Goal: Information Seeking & Learning: Understand process/instructions

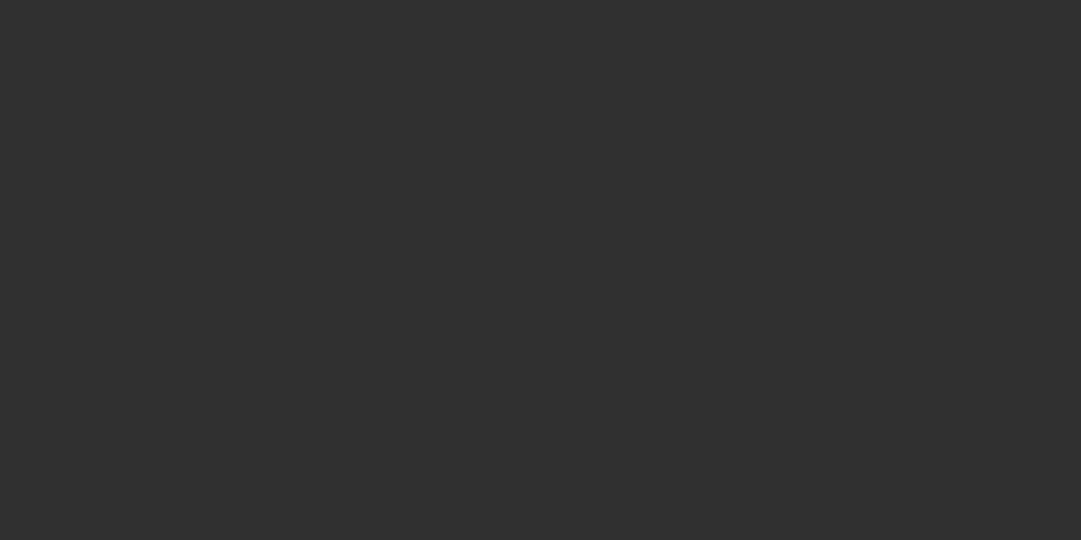
select select "10"
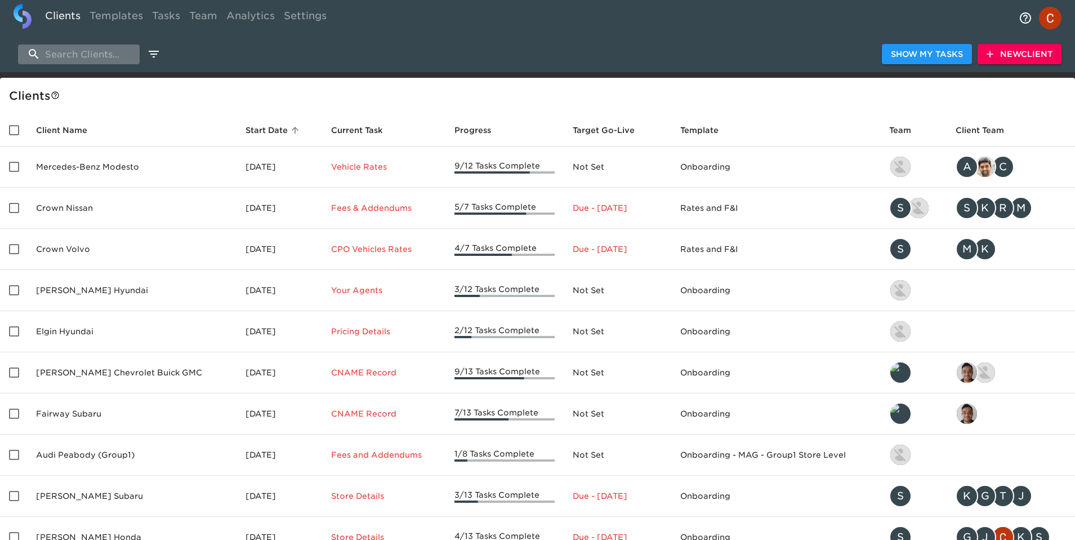
click at [72, 54] on input "search" at bounding box center [79, 54] width 122 height 20
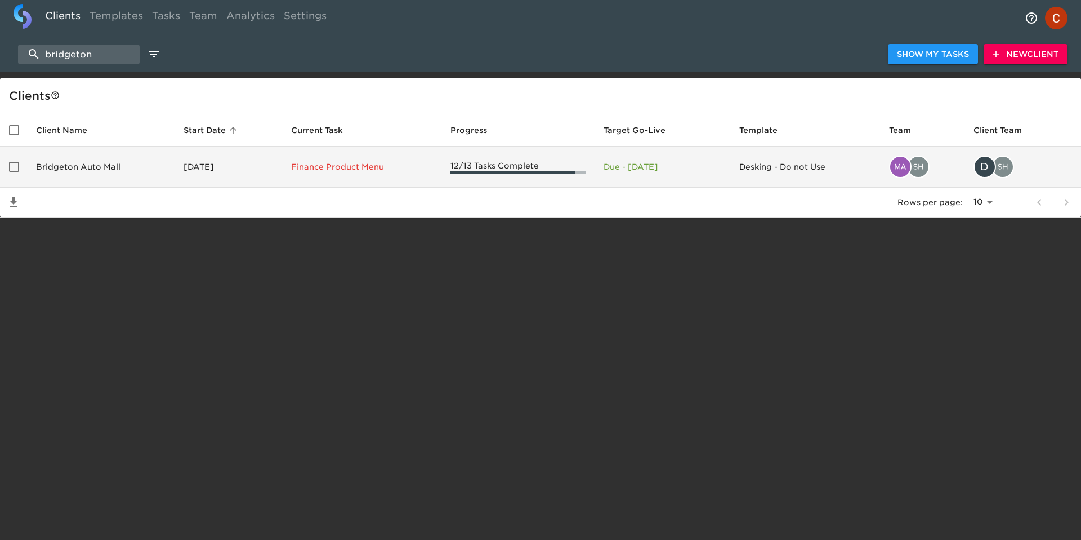
type input "bridgeton"
click at [71, 180] on td "Bridgeton Auto Mall" at bounding box center [101, 166] width 148 height 41
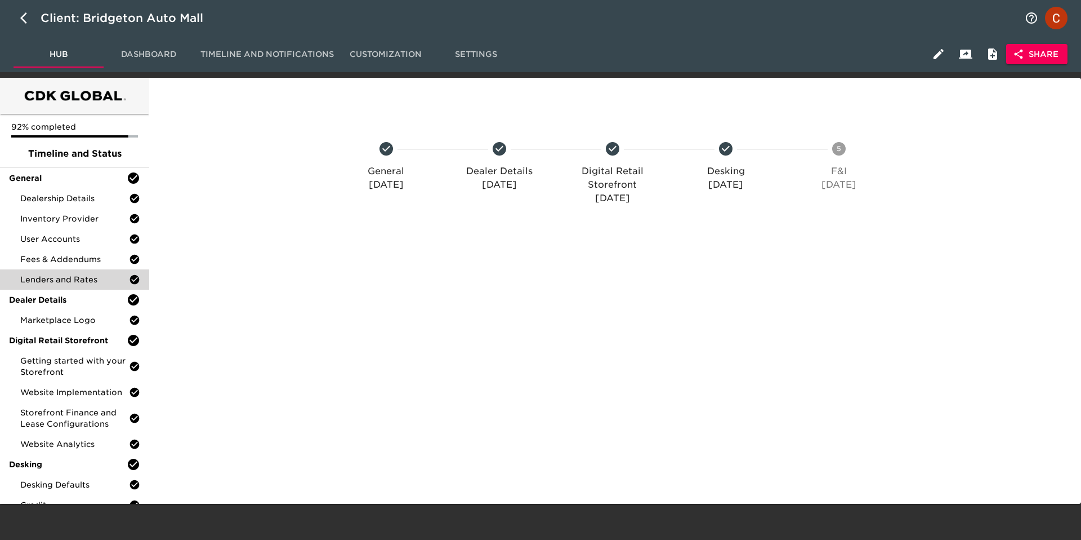
click at [63, 277] on span "Lenders and Rates" at bounding box center [74, 279] width 109 height 11
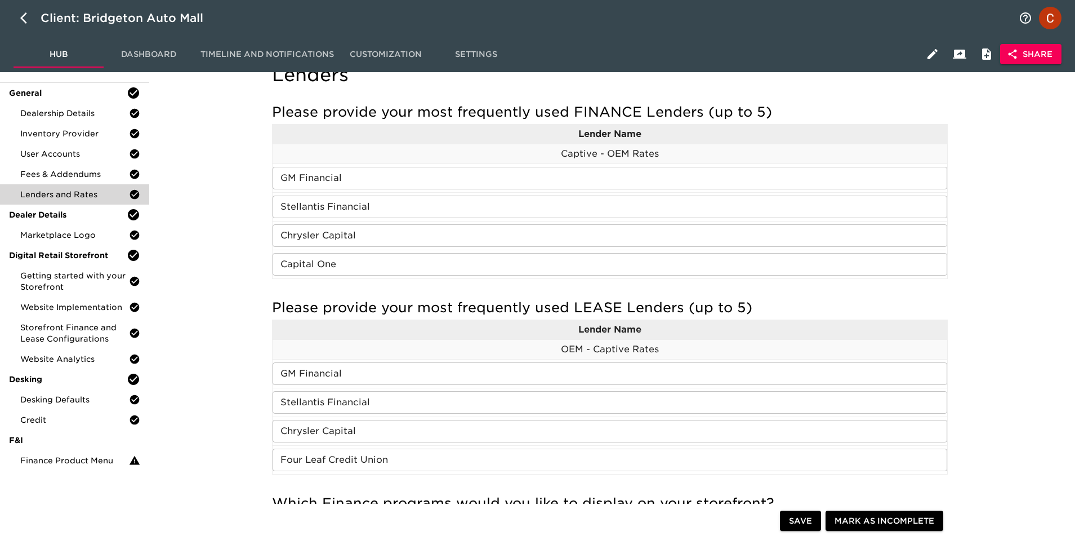
scroll to position [66, 0]
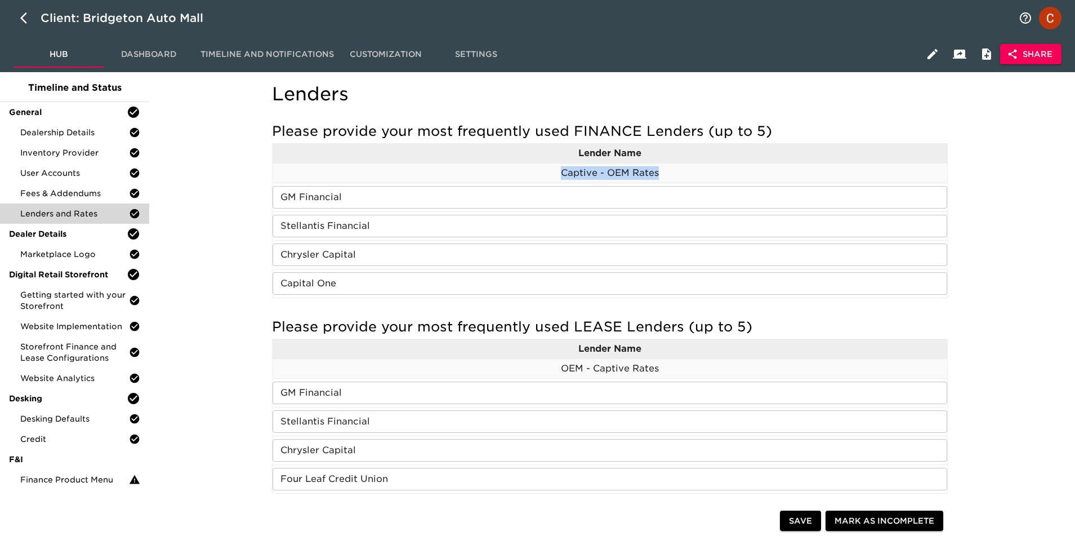
drag, startPoint x: 546, startPoint y: 176, endPoint x: 703, endPoint y: 170, distance: 157.8
click at [703, 170] on p "Captive - OEM Rates" at bounding box center [610, 173] width 675 height 14
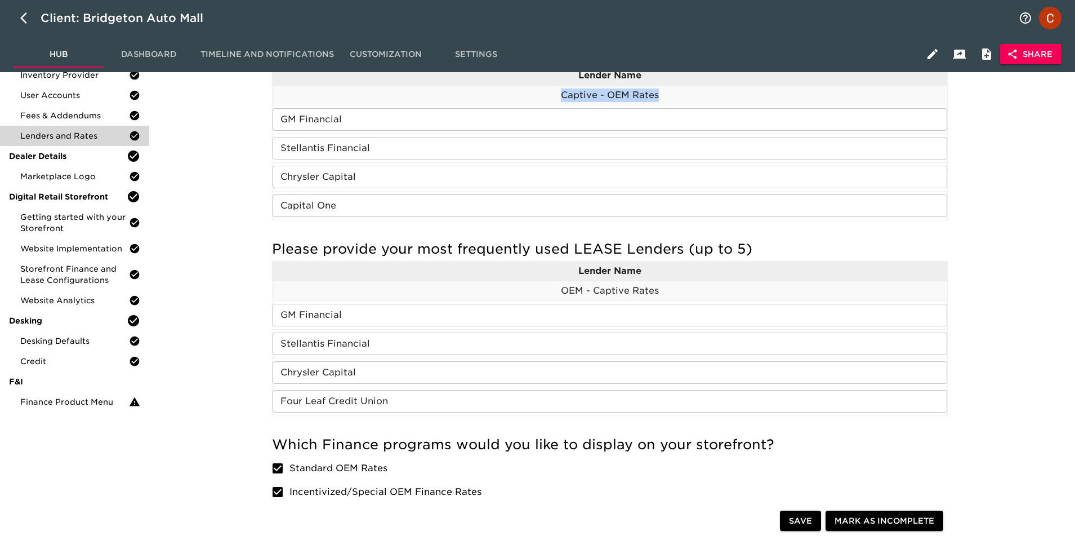
scroll to position [146, 0]
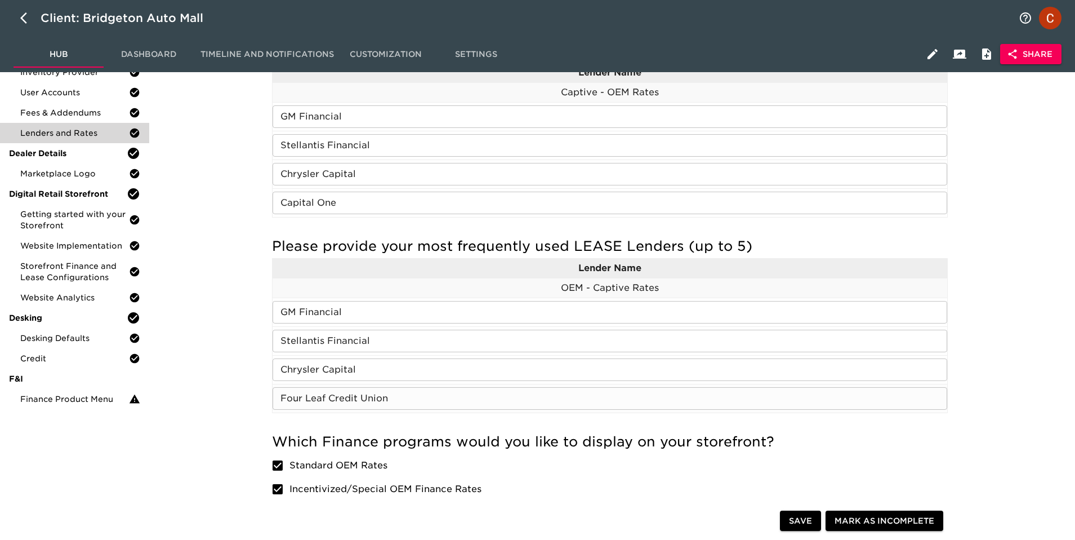
click at [501, 400] on input "Four Leaf Credit Union" at bounding box center [610, 398] width 675 height 23
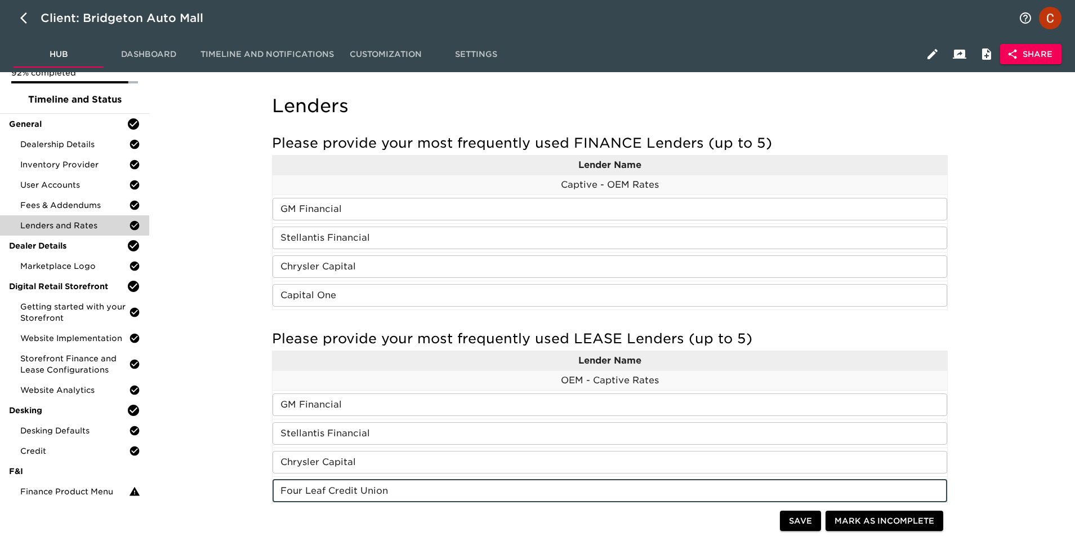
scroll to position [0, 0]
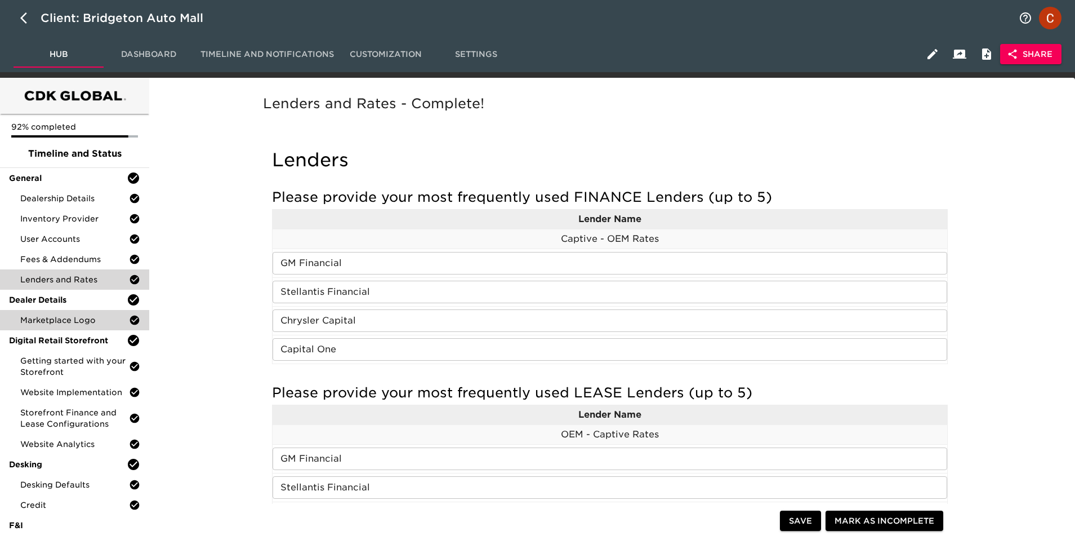
click at [50, 328] on div "Marketplace Logo" at bounding box center [74, 320] width 149 height 20
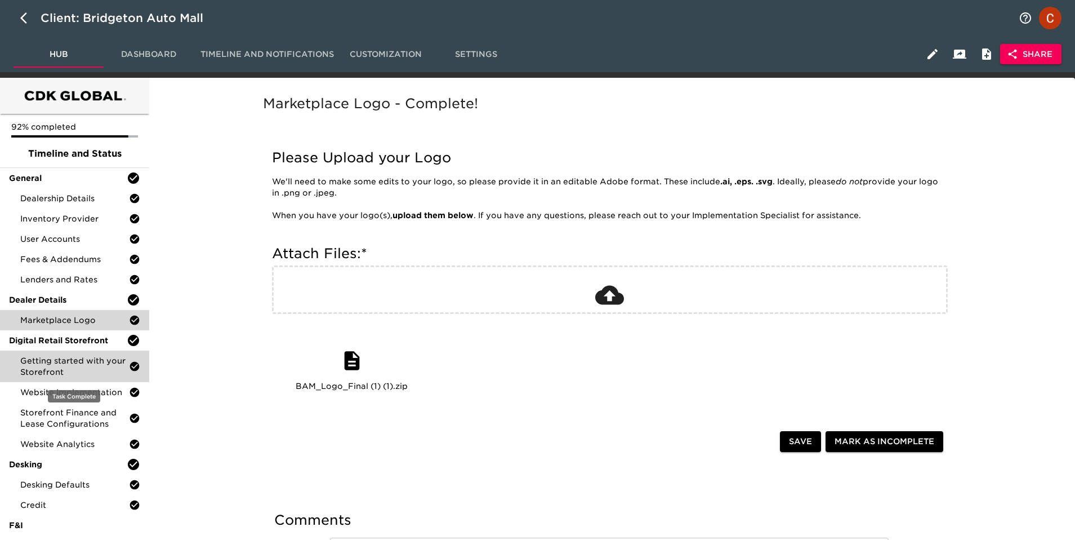
click at [57, 356] on span "Getting started with your Storefront" at bounding box center [74, 366] width 109 height 23
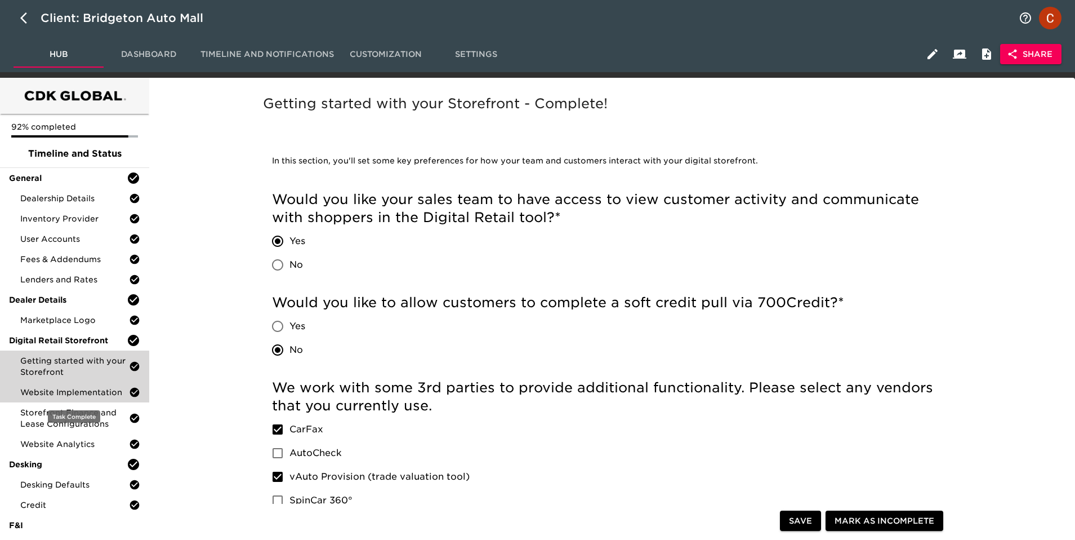
click at [61, 382] on div "Website Implementation" at bounding box center [74, 392] width 149 height 20
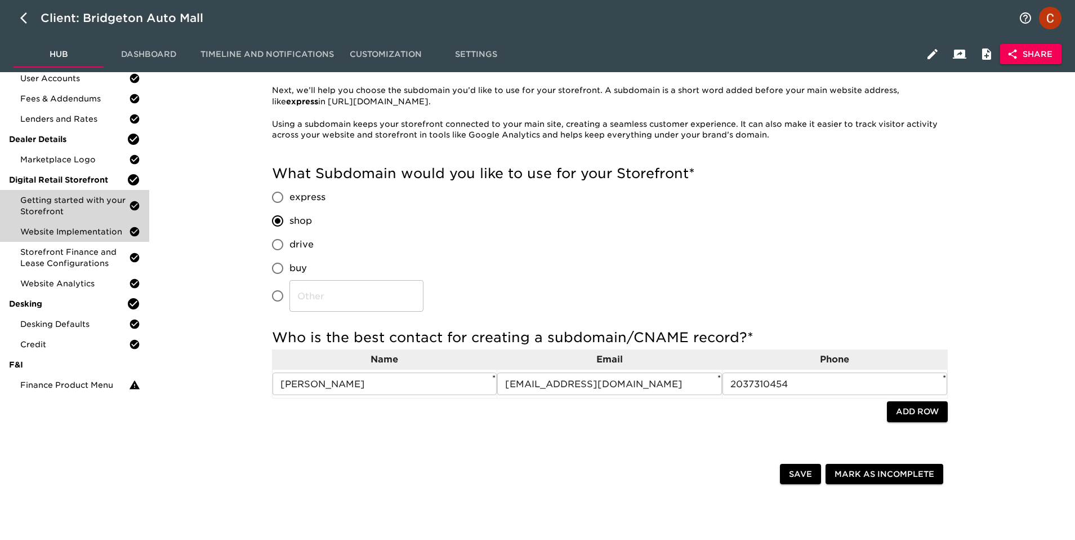
scroll to position [158, 0]
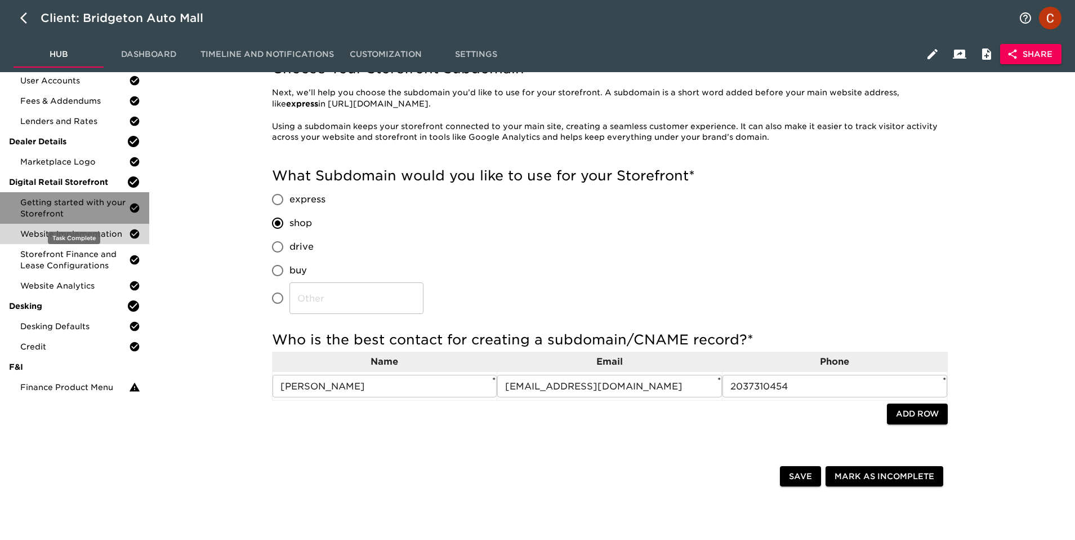
click at [37, 219] on span "Getting started with your Storefront" at bounding box center [74, 208] width 109 height 23
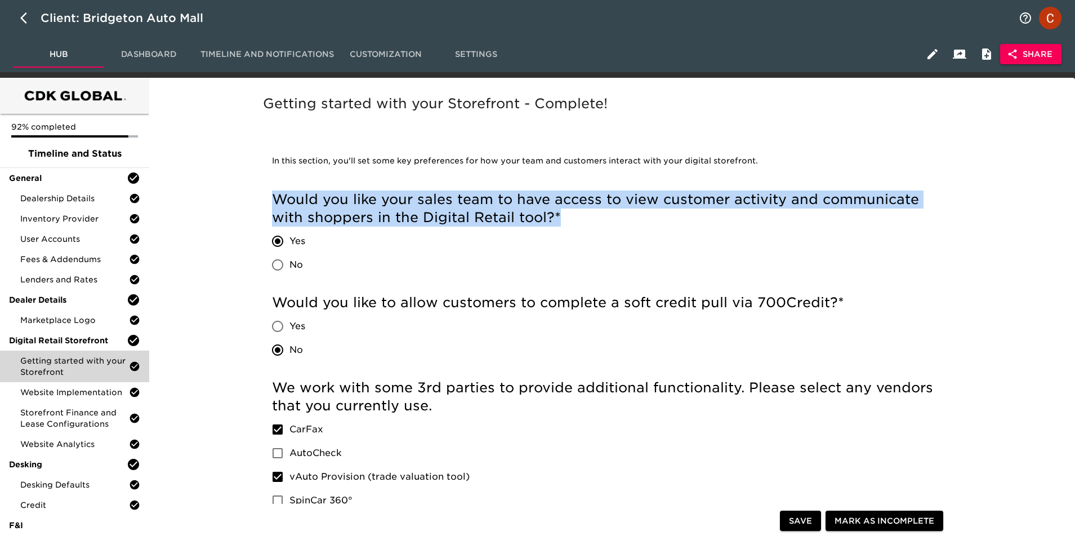
drag, startPoint x: 600, startPoint y: 215, endPoint x: 256, endPoint y: 178, distance: 346.0
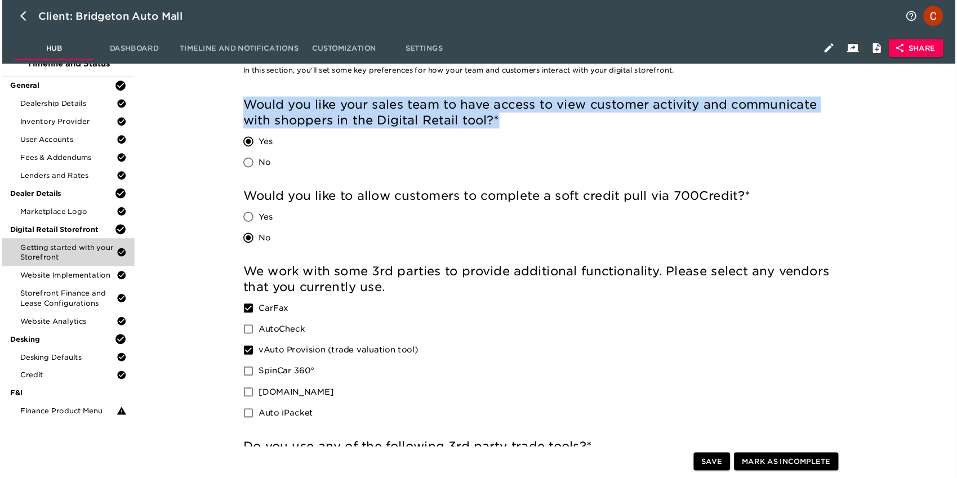
scroll to position [82, 0]
